Goal: Information Seeking & Learning: Learn about a topic

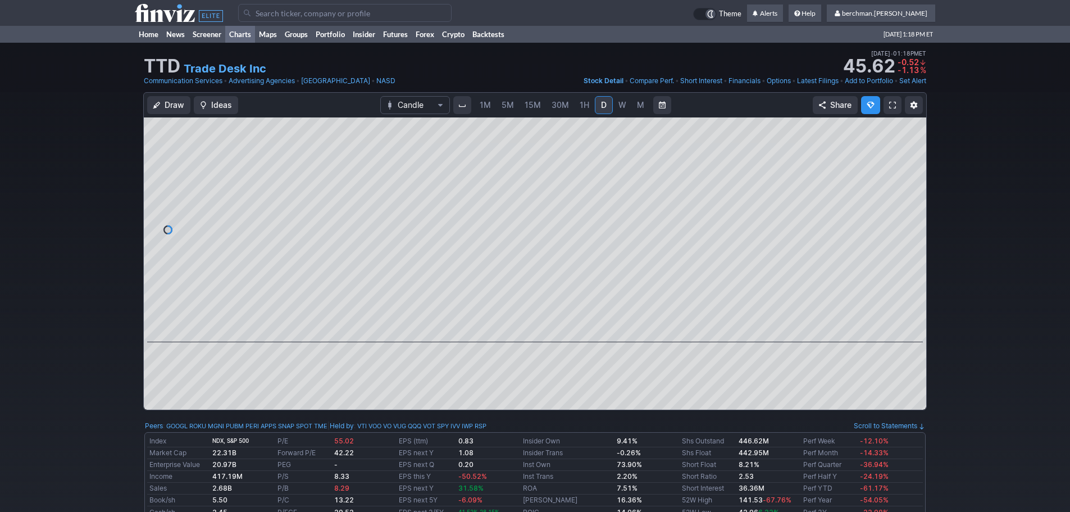
click at [240, 31] on link "Charts" at bounding box center [240, 34] width 30 height 17
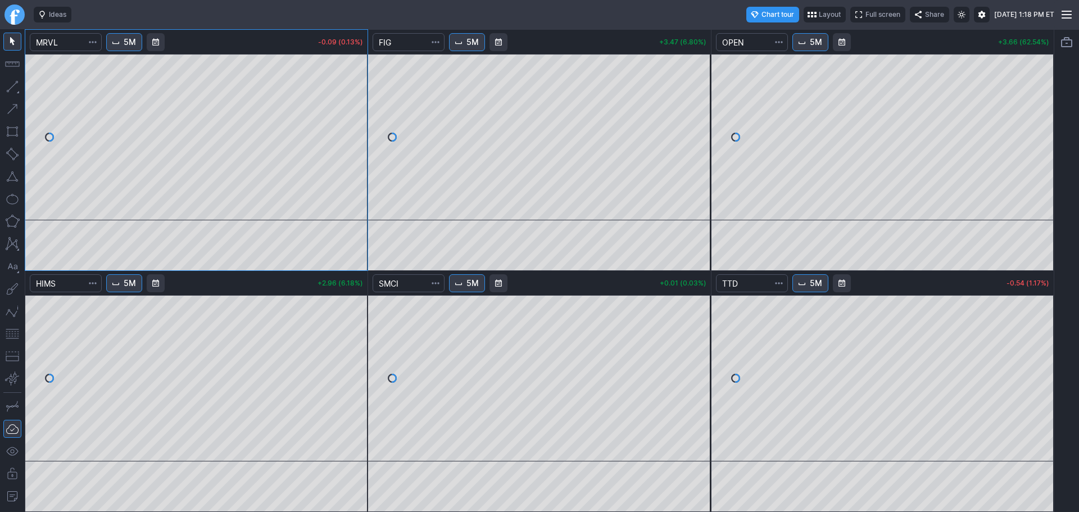
click at [15, 16] on link "Finviz.com" at bounding box center [14, 14] width 20 height 20
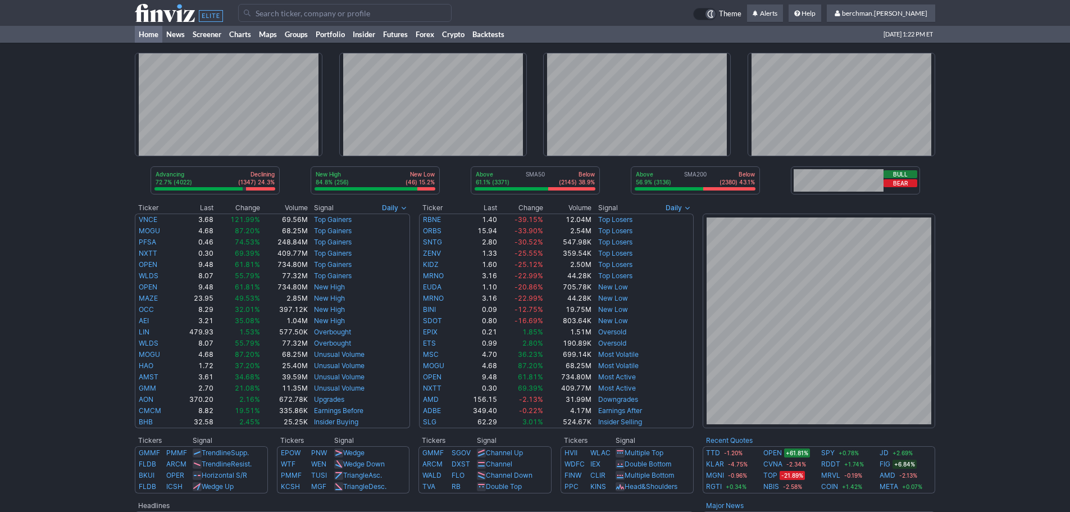
click at [274, 14] on input "Search" at bounding box center [345, 13] width 214 height 18
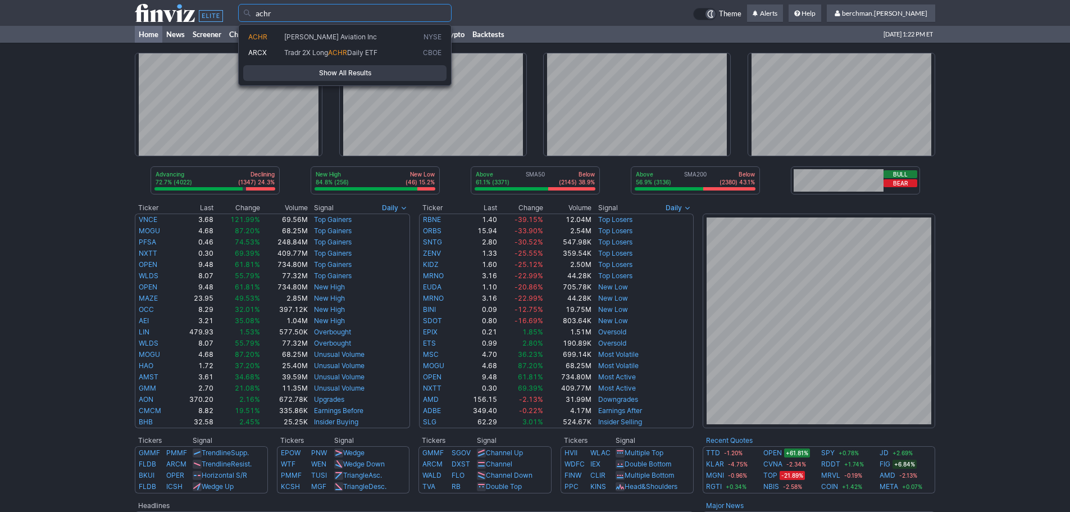
click at [294, 33] on span "Archer Aviation Inc" at bounding box center [330, 37] width 93 height 8
type input "ACHR"
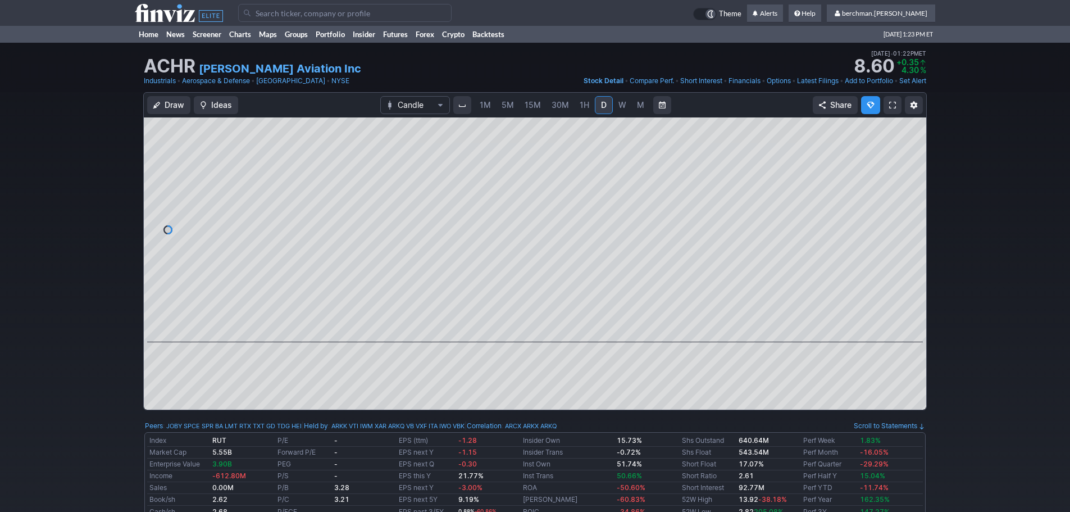
click at [508, 102] on span "5M" at bounding box center [508, 105] width 12 height 10
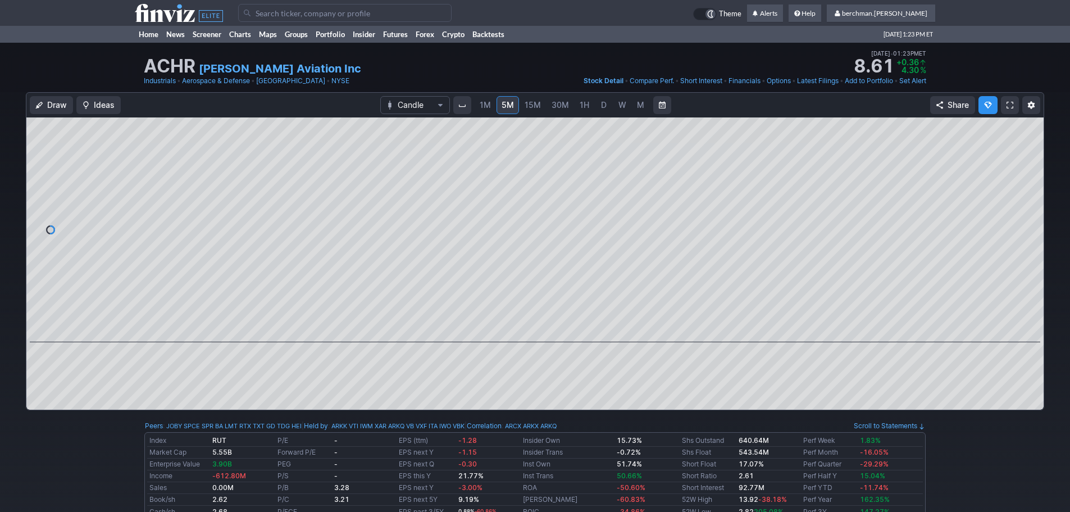
click at [350, 16] on input "Search" at bounding box center [345, 13] width 214 height 18
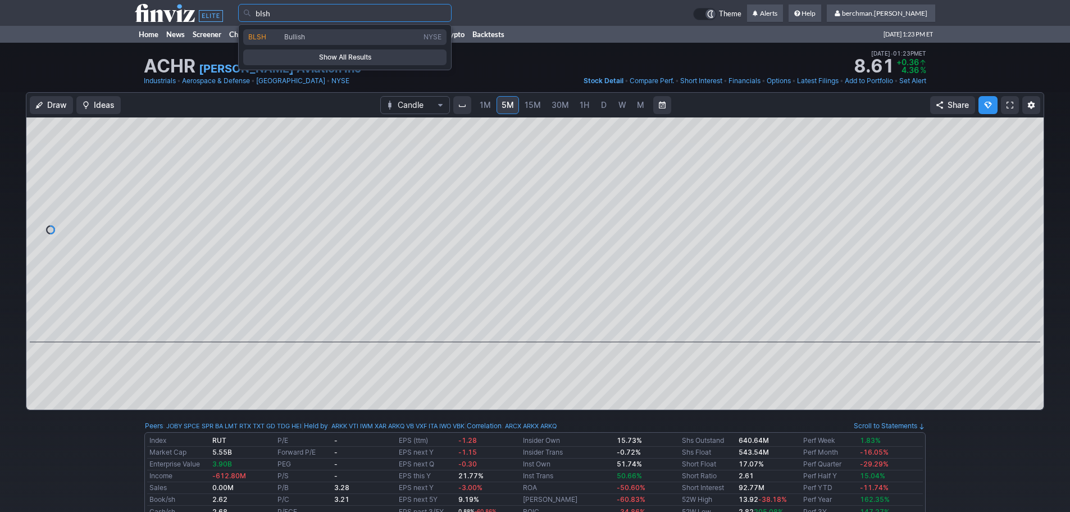
click at [352, 34] on span "Bullish" at bounding box center [351, 38] width 139 height 10
type input "BLSH"
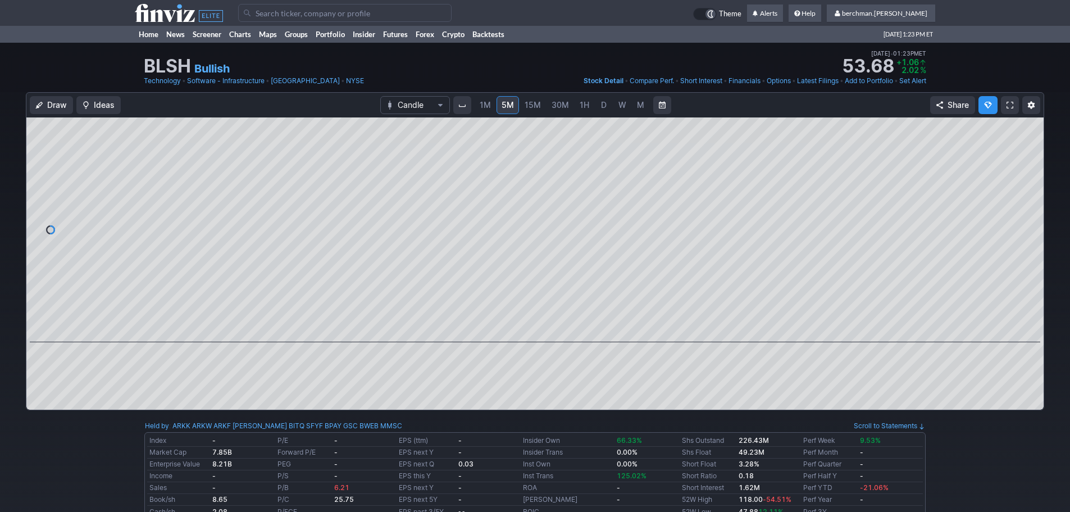
click at [604, 107] on span "D" at bounding box center [604, 105] width 6 height 10
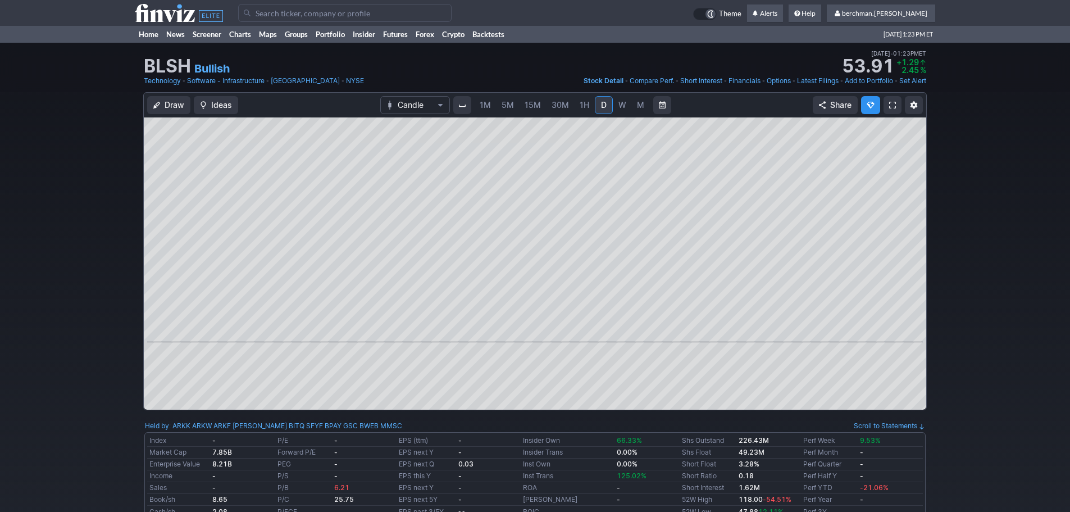
click at [334, 17] on input "Search" at bounding box center [345, 13] width 214 height 18
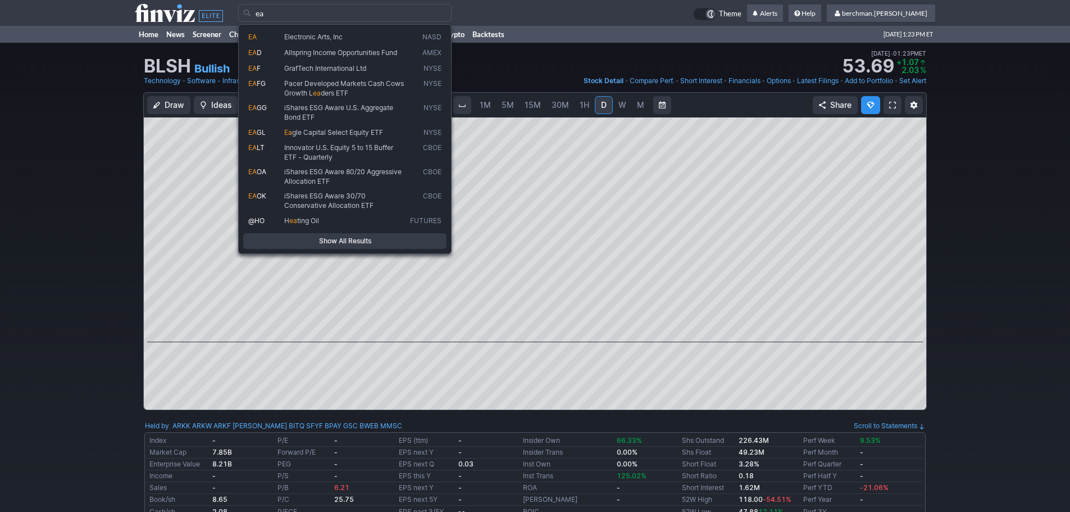
click at [351, 28] on div "EA Electronic Arts, Inc NASD EA D Allspring Income Opportunities Fund AMEX EA F…" at bounding box center [345, 139] width 214 height 230
click at [351, 34] on span "Electronic Arts, Inc" at bounding box center [345, 38] width 126 height 10
type input "EA"
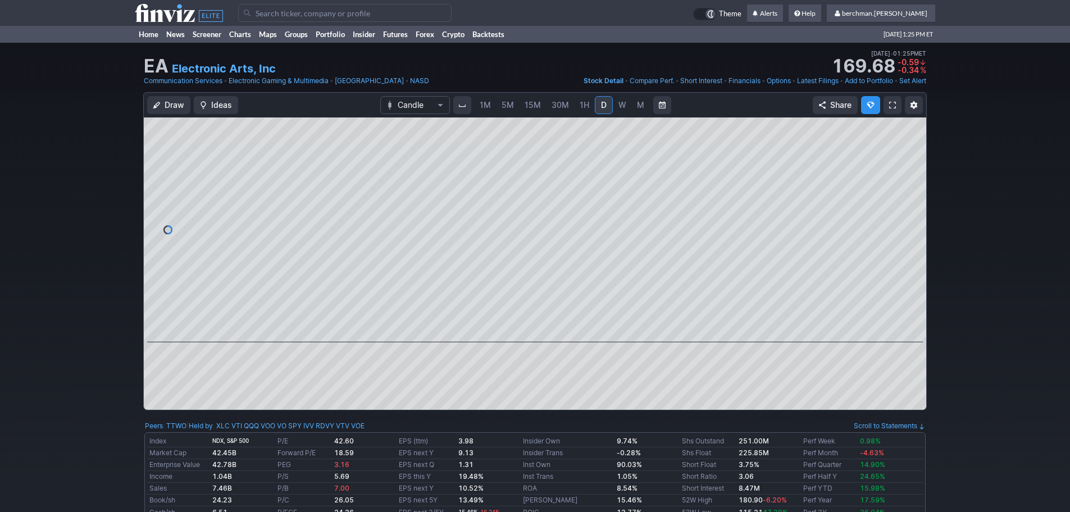
click at [299, 8] on input "Search" at bounding box center [345, 13] width 214 height 18
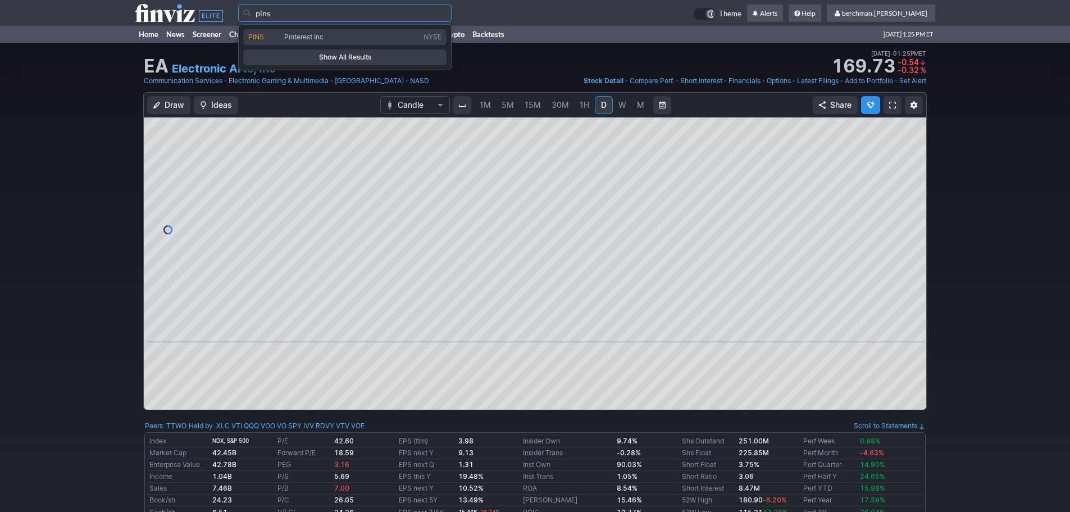
click at [283, 30] on link "PINS Pinterest Inc NYSE" at bounding box center [344, 37] width 203 height 16
type input "PINS"
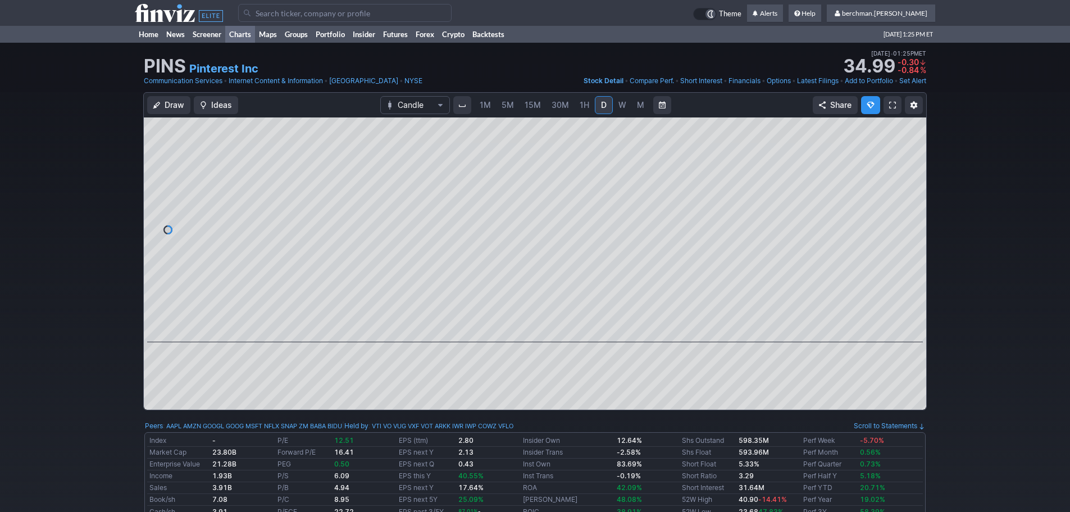
click at [237, 35] on link "Charts" at bounding box center [240, 34] width 30 height 17
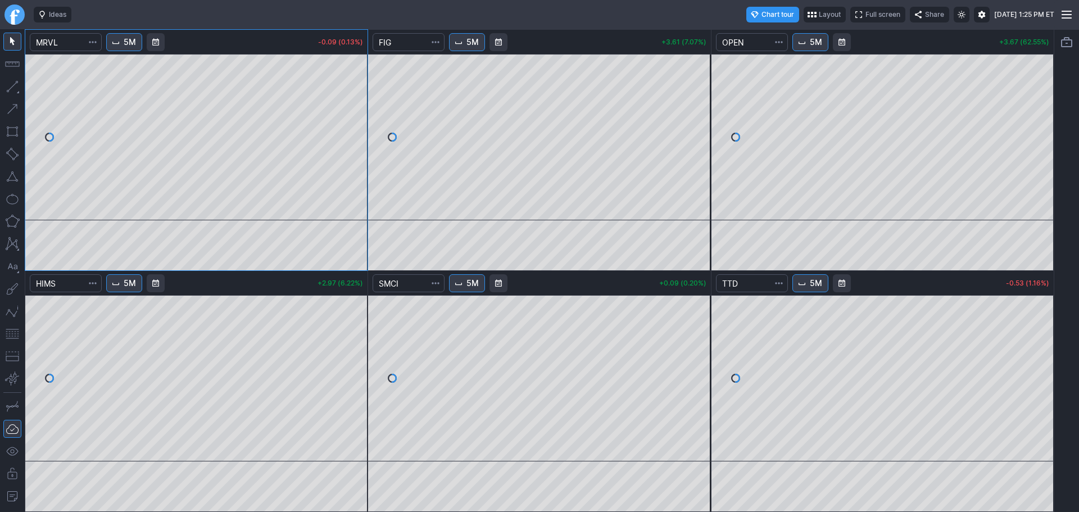
click at [13, 20] on link "Finviz.com" at bounding box center [14, 14] width 20 height 20
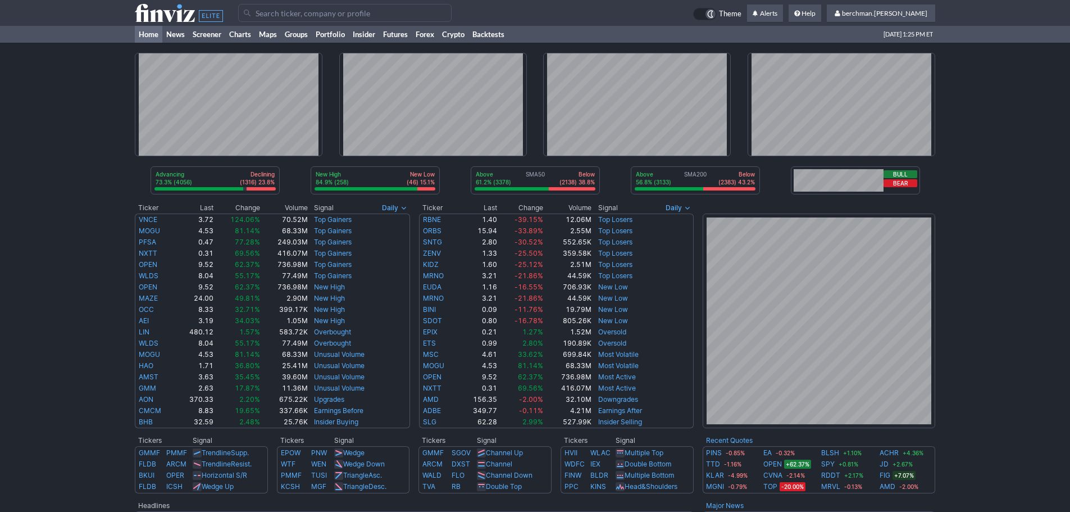
click at [337, 18] on input "Search" at bounding box center [345, 13] width 214 height 18
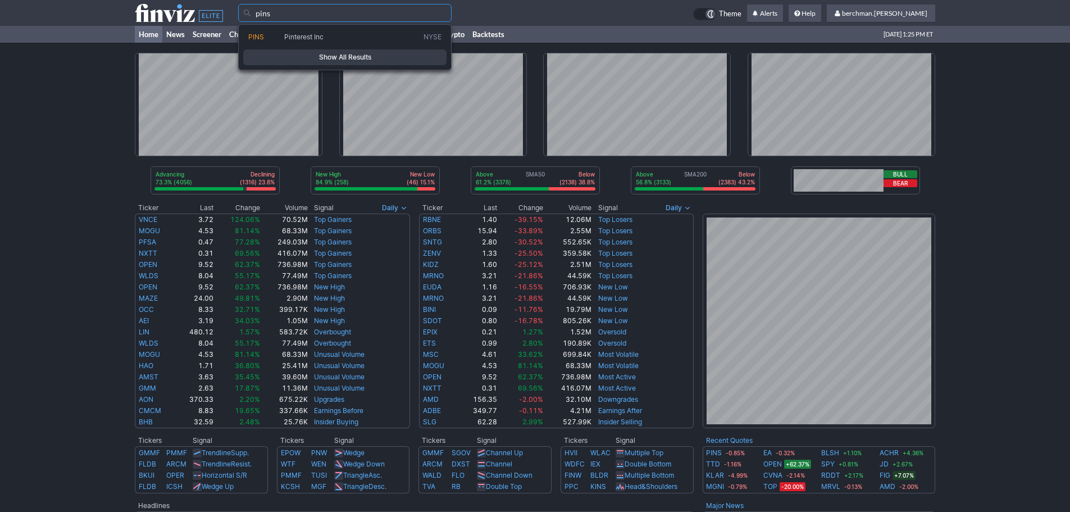
click at [344, 38] on span "Pinterest Inc" at bounding box center [351, 38] width 139 height 10
type input "PINS"
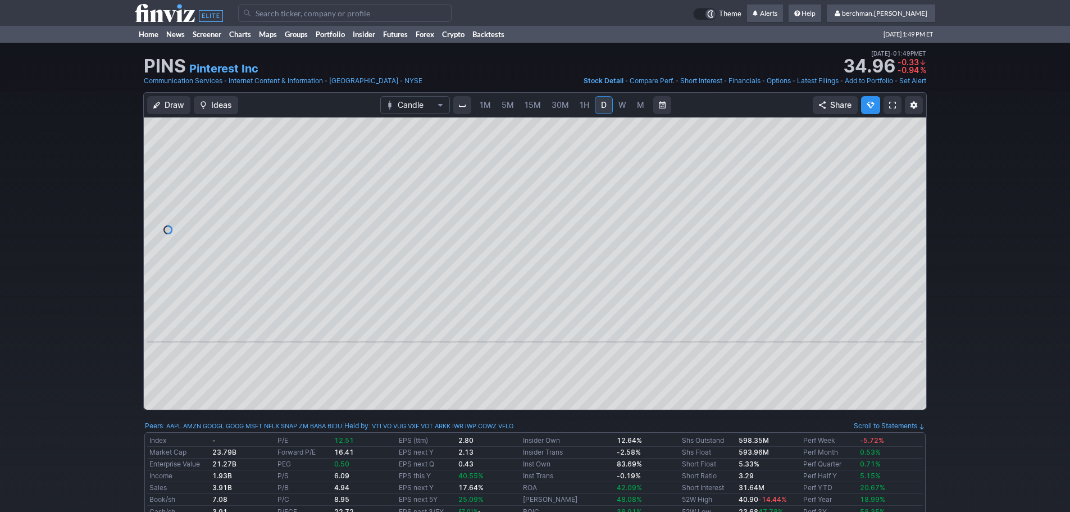
click at [514, 107] on link "5M" at bounding box center [508, 105] width 22 height 18
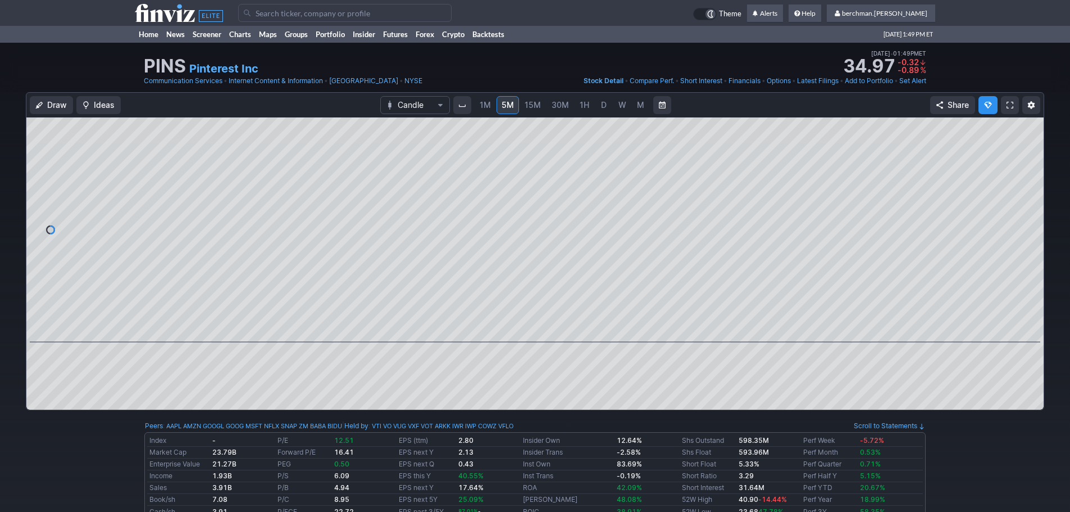
click at [598, 106] on link "D" at bounding box center [604, 105] width 18 height 18
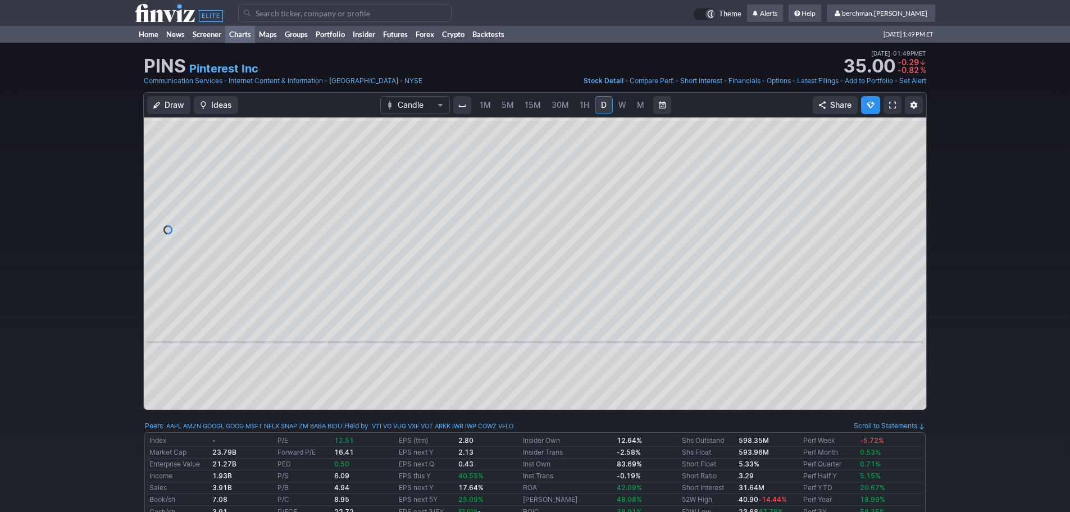
click at [246, 36] on link "Charts" at bounding box center [240, 34] width 30 height 17
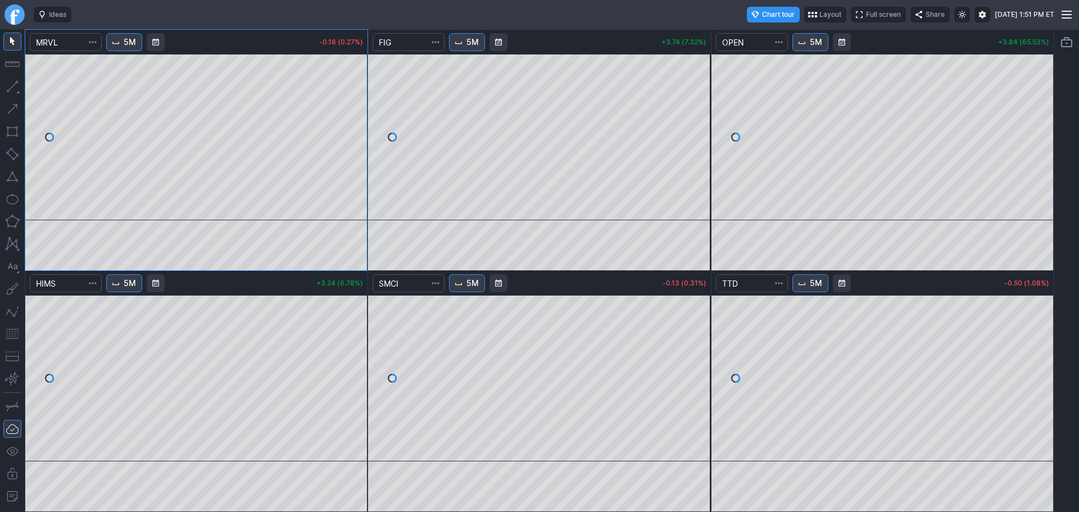
click at [16, 15] on link "Finviz.com" at bounding box center [14, 14] width 20 height 20
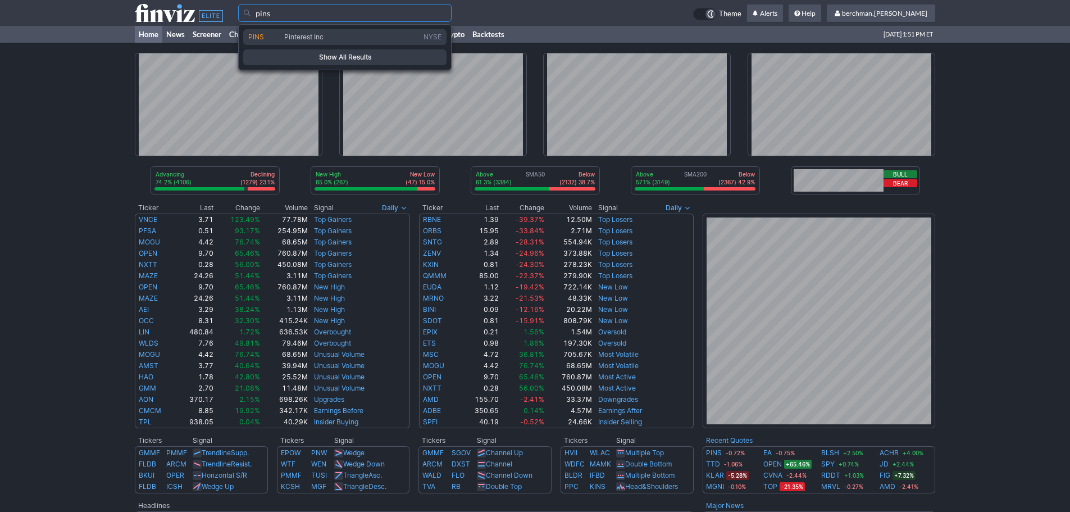
click at [313, 33] on span "Pinterest Inc" at bounding box center [303, 37] width 39 height 8
type input "PINS"
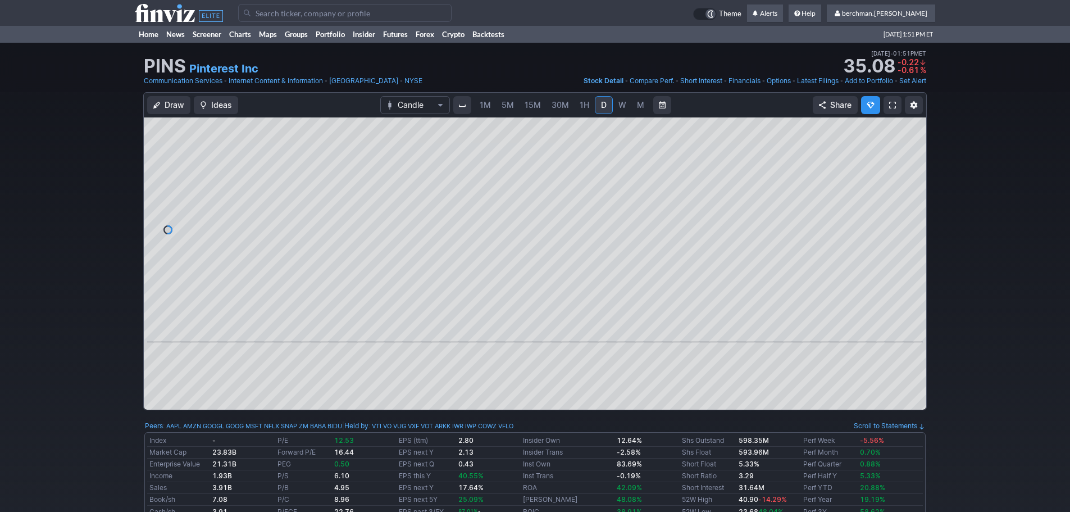
click at [507, 107] on span "5M" at bounding box center [508, 105] width 12 height 10
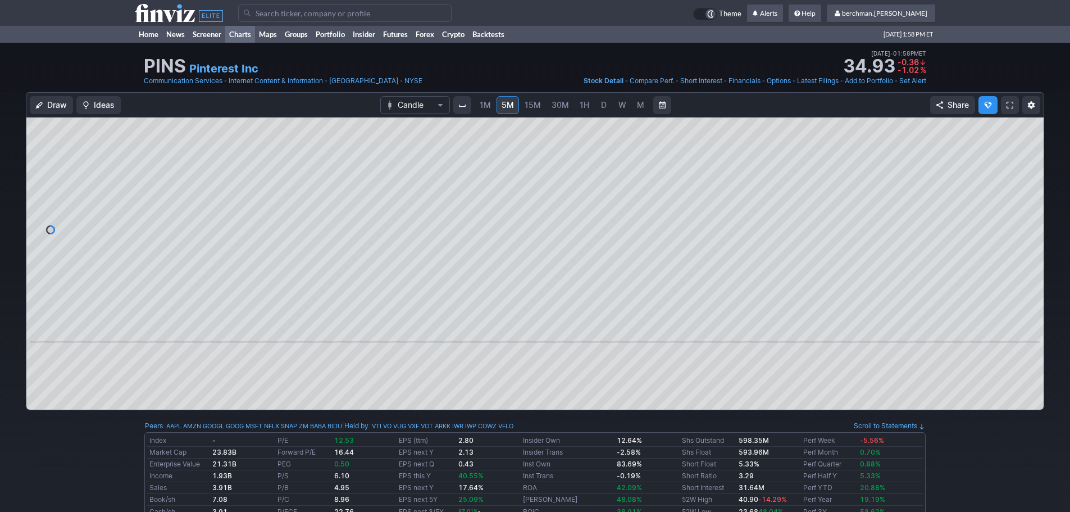
click at [243, 35] on link "Charts" at bounding box center [240, 34] width 30 height 17
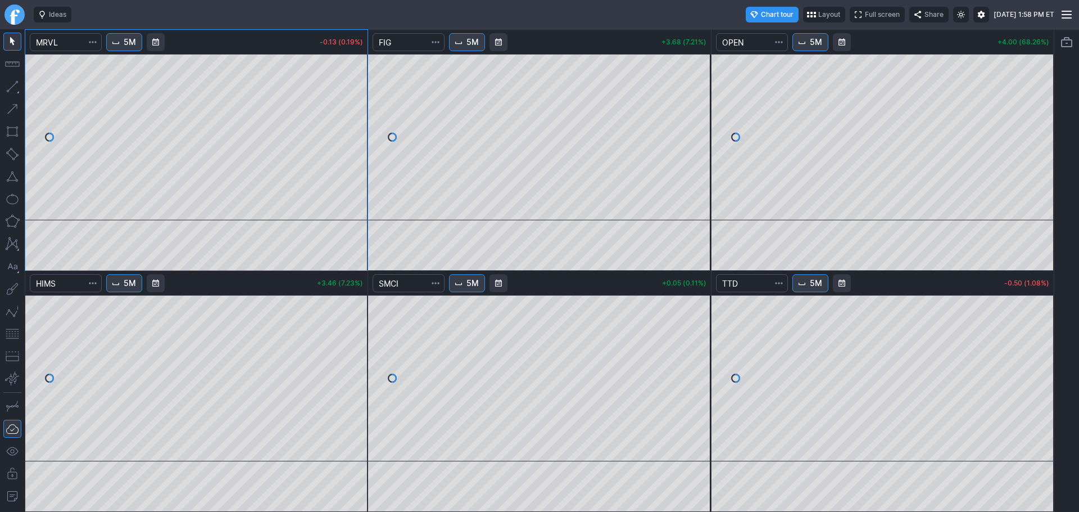
click at [7, 15] on link "Finviz.com" at bounding box center [14, 14] width 20 height 20
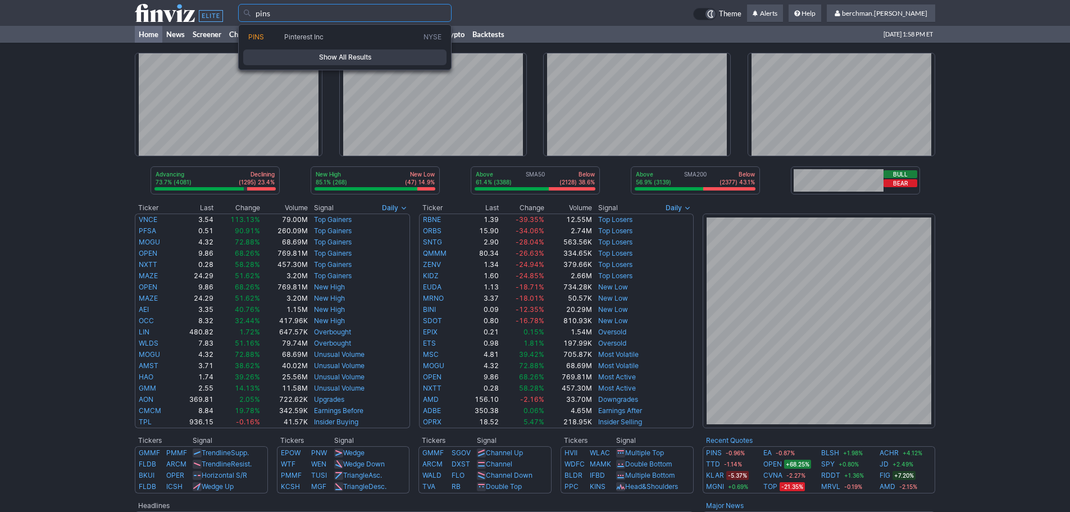
click at [315, 38] on span "Pinterest Inc" at bounding box center [303, 37] width 39 height 8
type input "PINS"
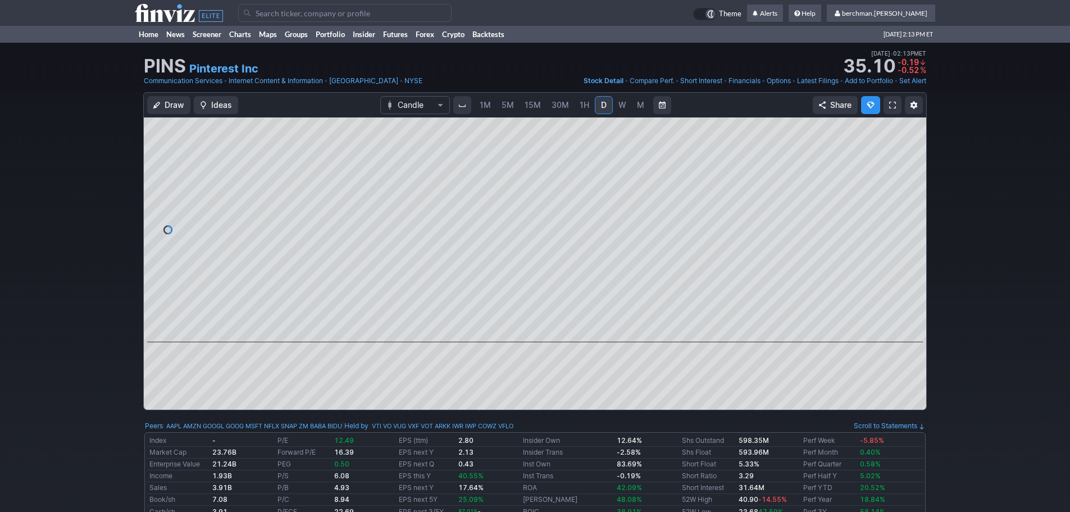
click at [515, 107] on link "5M" at bounding box center [508, 105] width 22 height 18
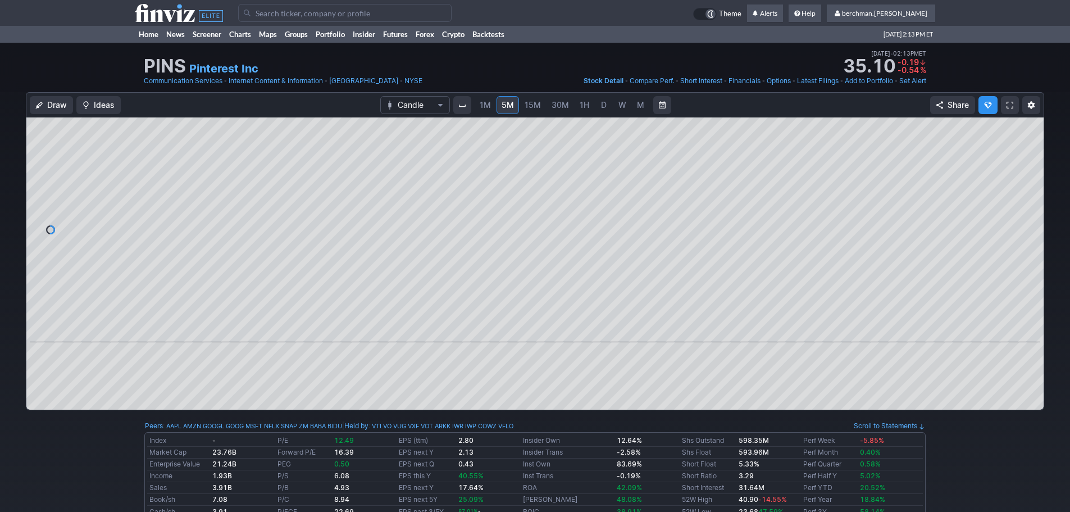
click at [600, 108] on span "D" at bounding box center [604, 104] width 8 height 11
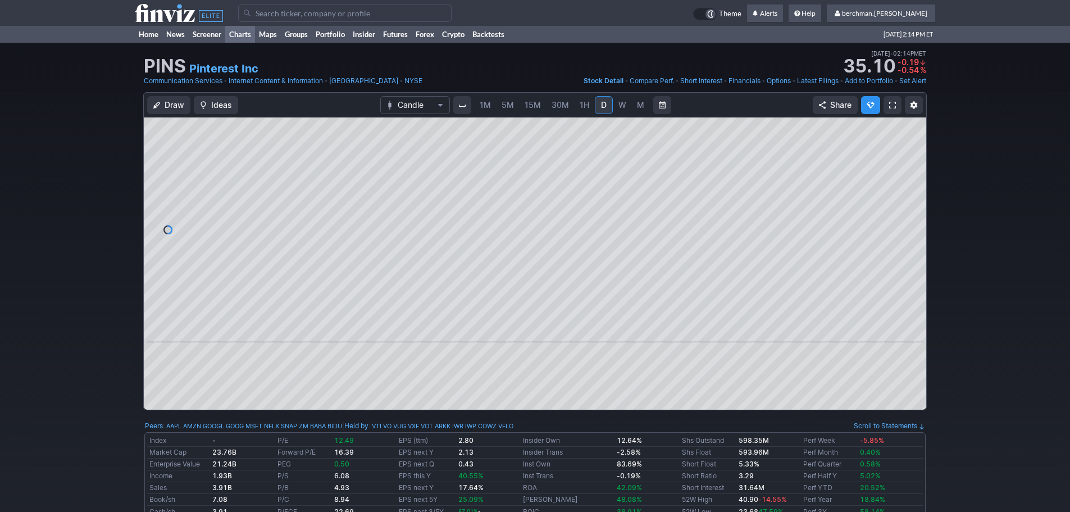
click at [243, 34] on link "Charts" at bounding box center [240, 34] width 30 height 17
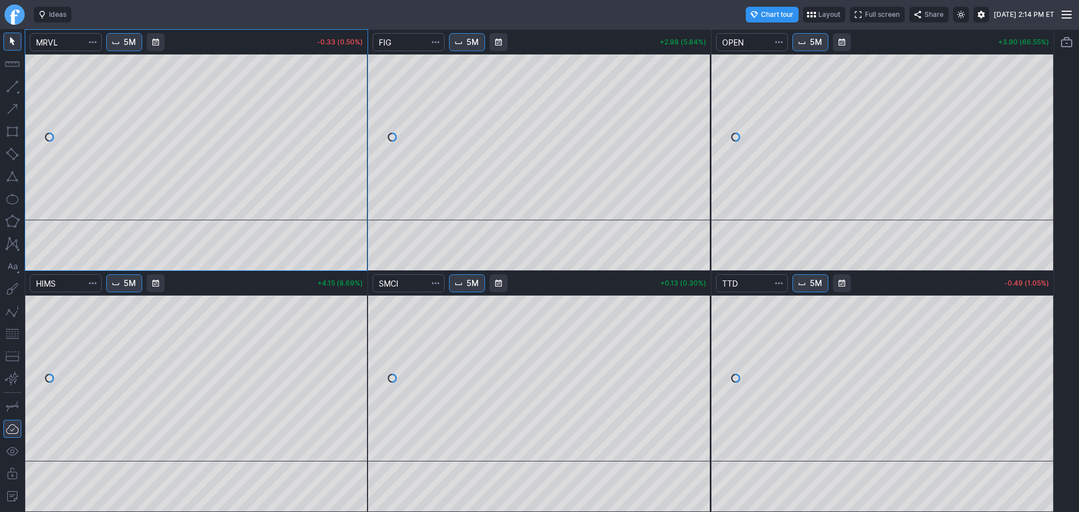
click at [15, 13] on link "Finviz.com" at bounding box center [14, 14] width 20 height 20
